Goal: Navigation & Orientation: Find specific page/section

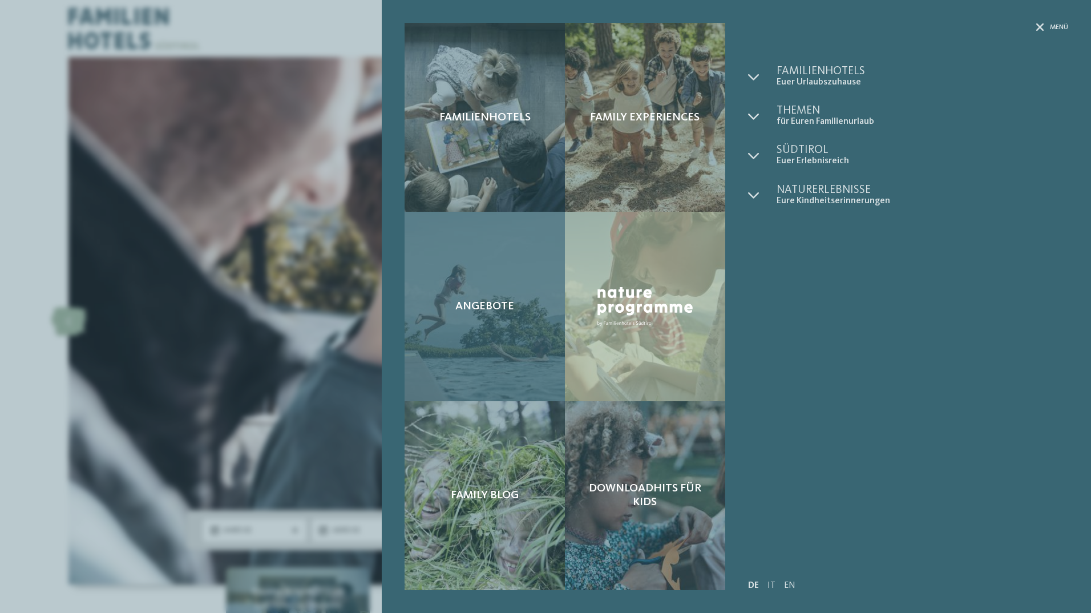
drag, startPoint x: 0, startPoint y: 0, endPoint x: 477, endPoint y: 303, distance: 564.5
click at [477, 303] on span "Angebote" at bounding box center [484, 307] width 59 height 14
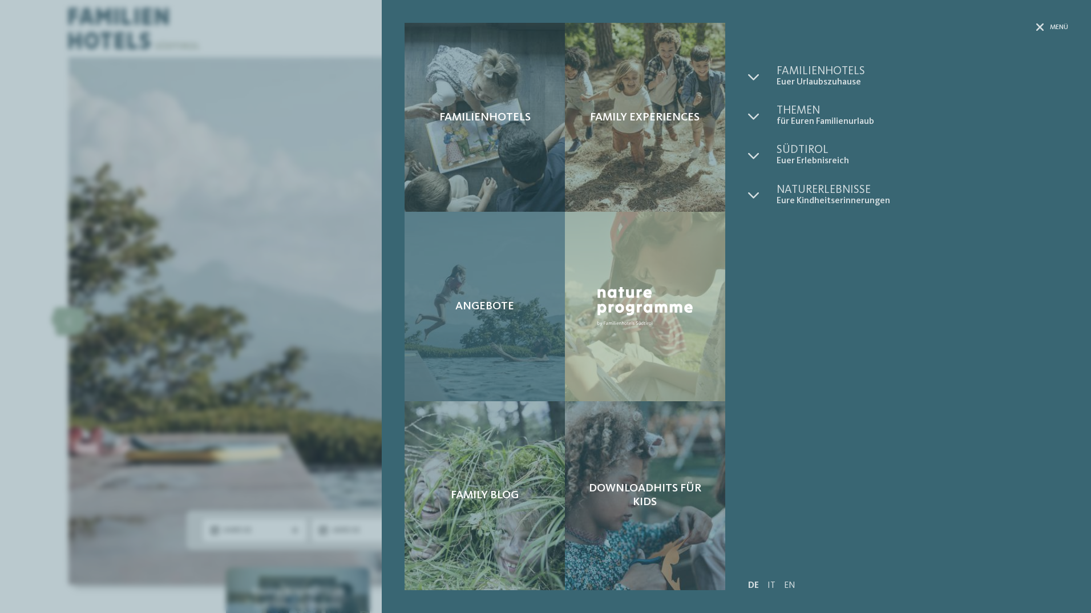
click at [477, 303] on span "Angebote" at bounding box center [484, 307] width 59 height 14
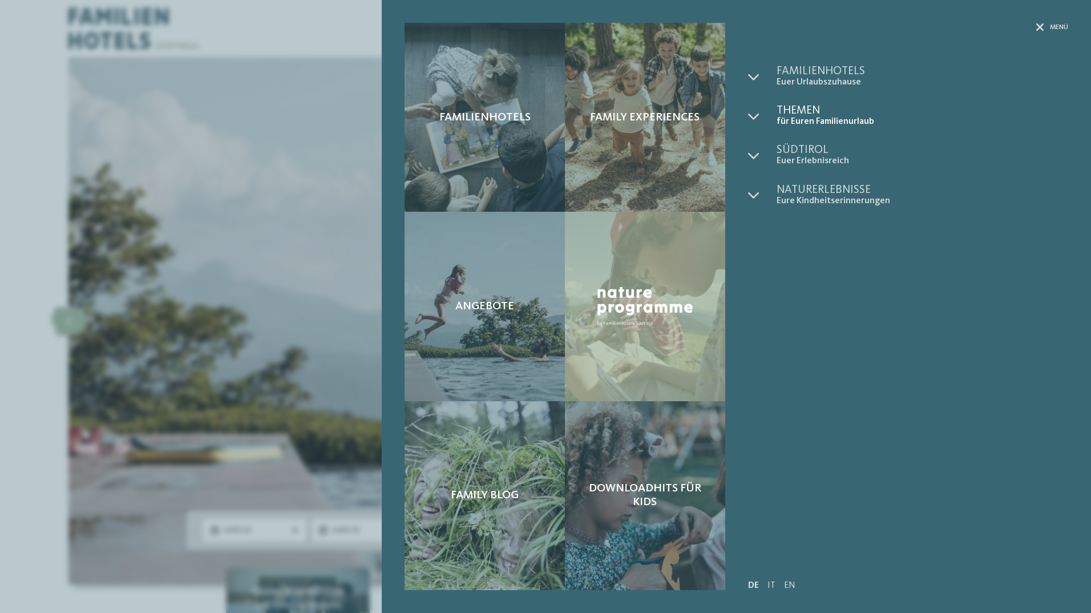
click at [799, 118] on span "für Euren Familienurlaub" at bounding box center [923, 121] width 292 height 11
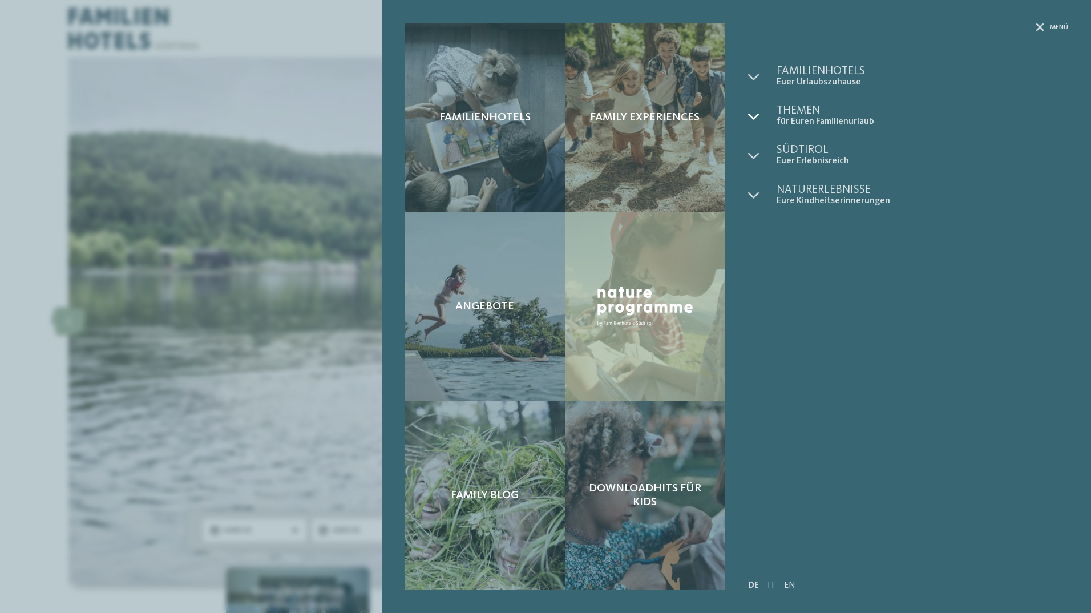
click at [751, 118] on icon at bounding box center [753, 116] width 11 height 11
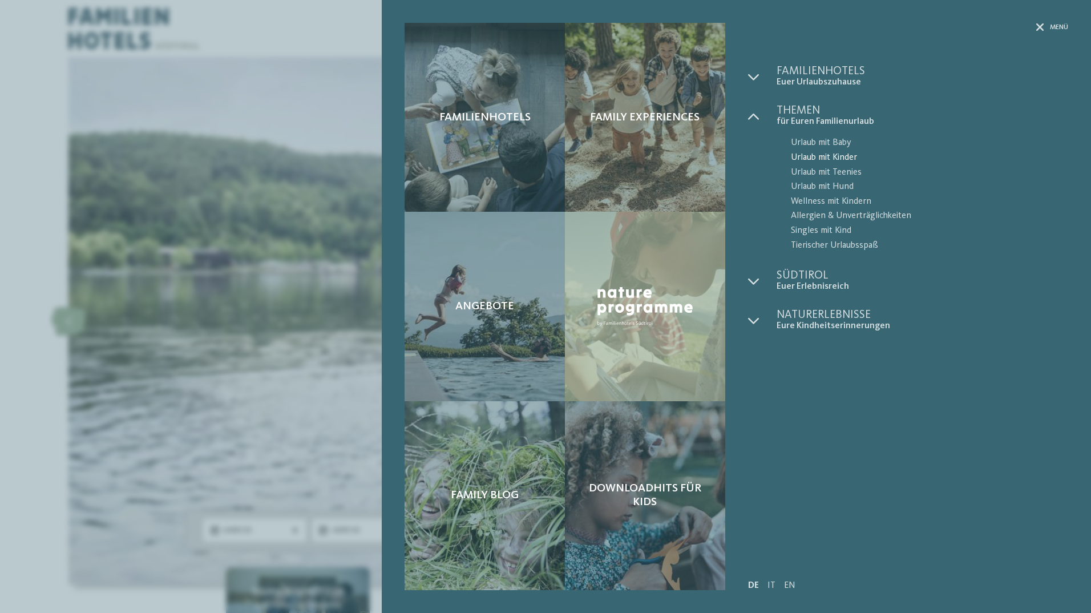
click at [823, 156] on span "Urlaub mit Kinder" at bounding box center [929, 158] width 277 height 15
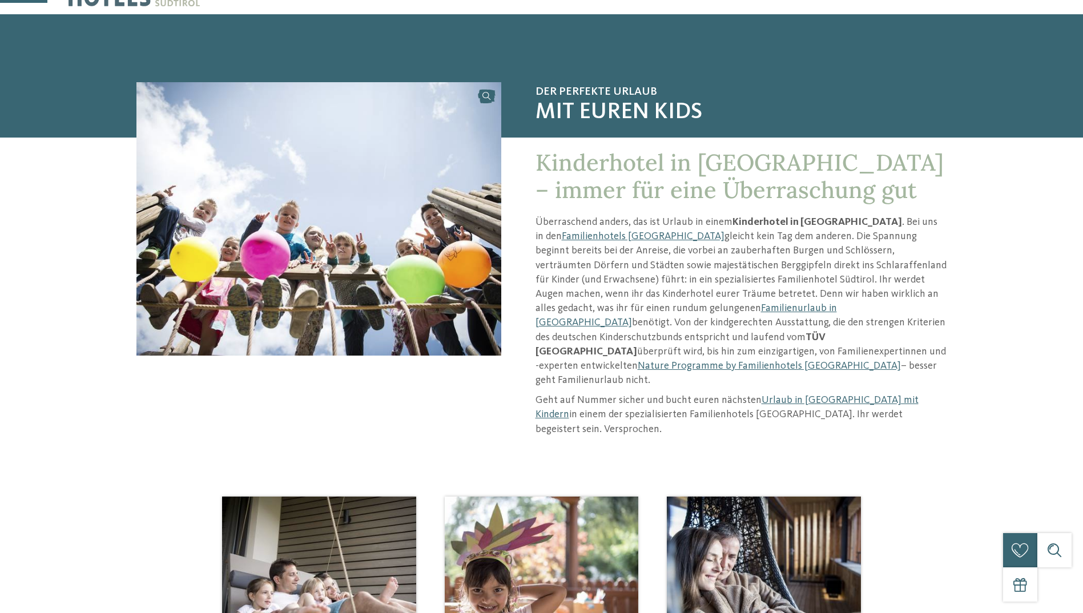
scroll to position [79, 0]
